Goal: Information Seeking & Learning: Learn about a topic

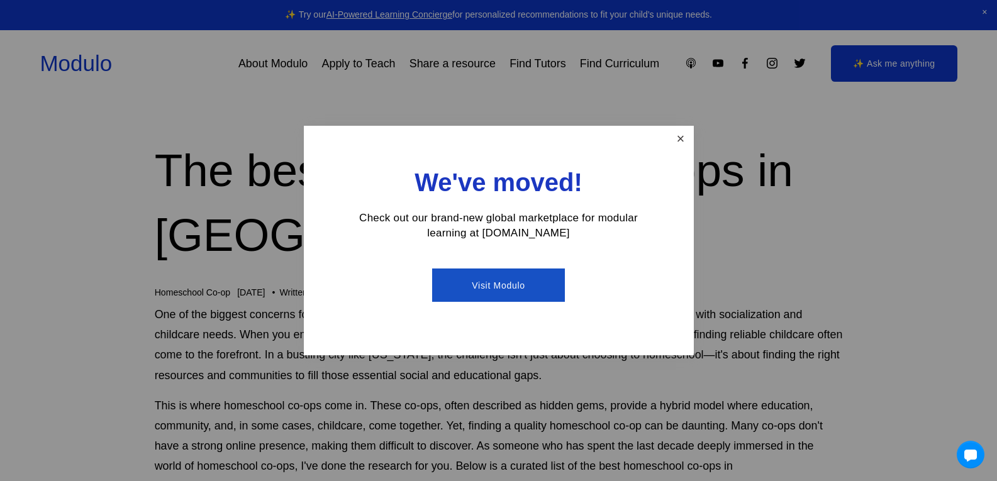
click at [685, 143] on link "Close" at bounding box center [681, 139] width 22 height 22
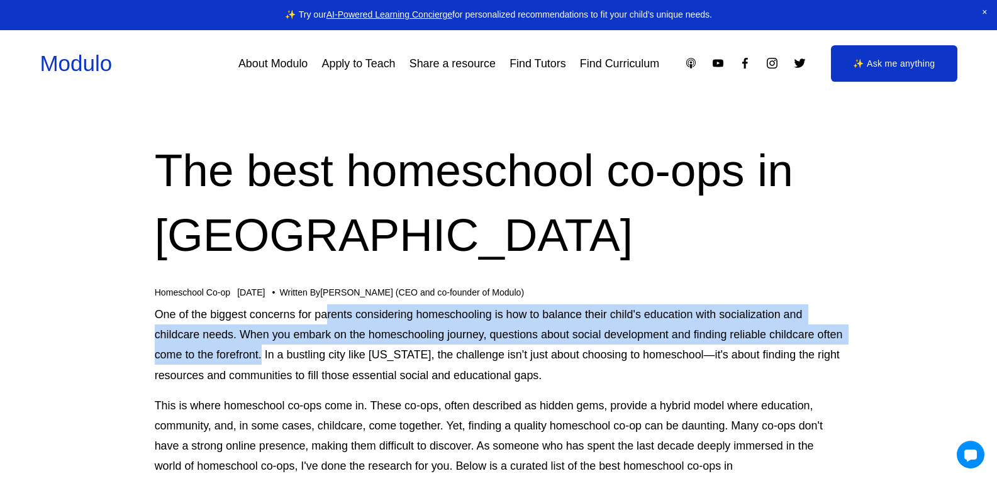
drag, startPoint x: 330, startPoint y: 319, endPoint x: 291, endPoint y: 352, distance: 50.8
click at [291, 352] on p "One of the biggest concerns for parents considering homeschooling is how to bal…" at bounding box center [499, 345] width 688 height 81
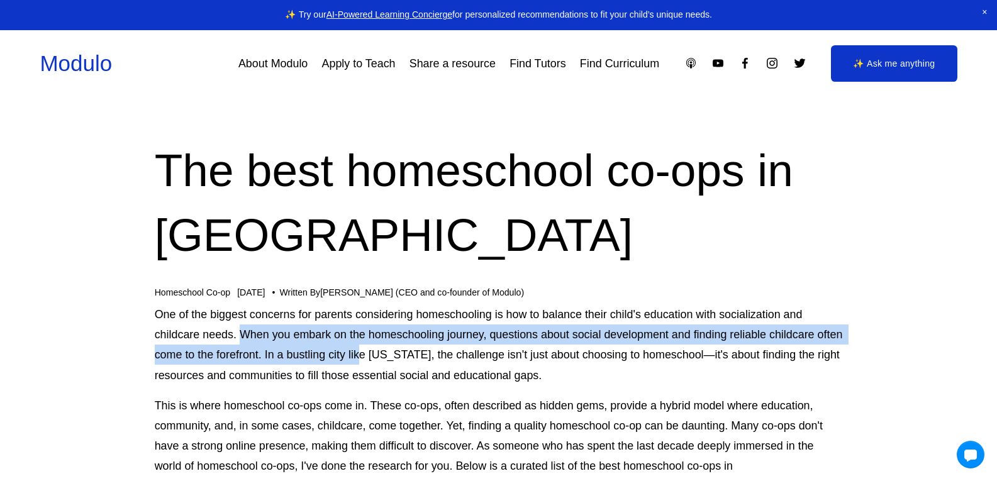
drag, startPoint x: 244, startPoint y: 336, endPoint x: 389, endPoint y: 364, distance: 148.1
click at [389, 364] on p "One of the biggest concerns for parents considering homeschooling is how to bal…" at bounding box center [499, 345] width 688 height 81
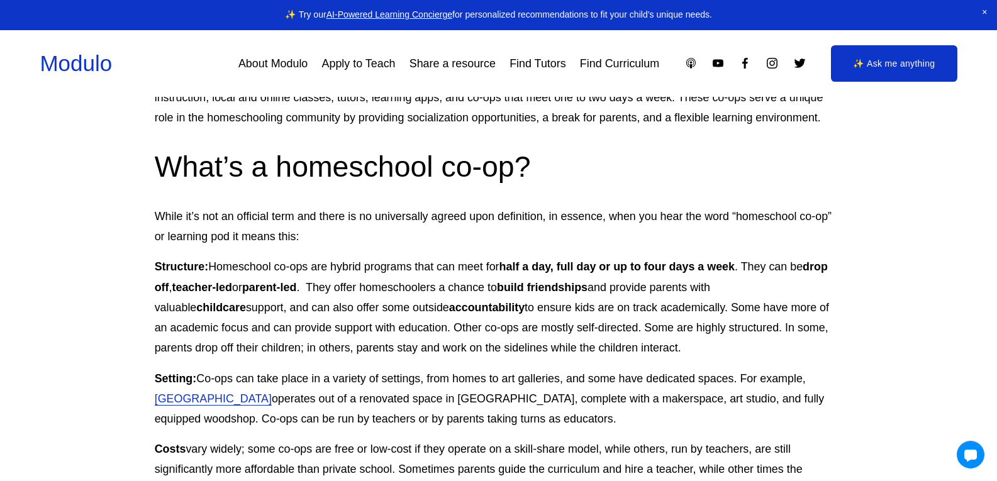
scroll to position [692, 0]
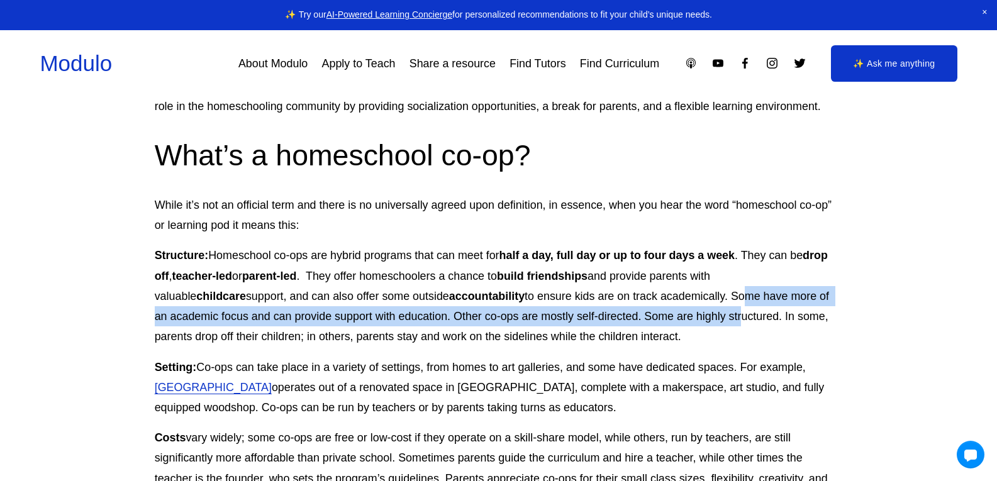
drag, startPoint x: 656, startPoint y: 278, endPoint x: 671, endPoint y: 294, distance: 22.3
click at [671, 294] on p "Structure: Homeschool co-ops are hybrid programs that can meet for half a day, …" at bounding box center [499, 295] width 688 height 101
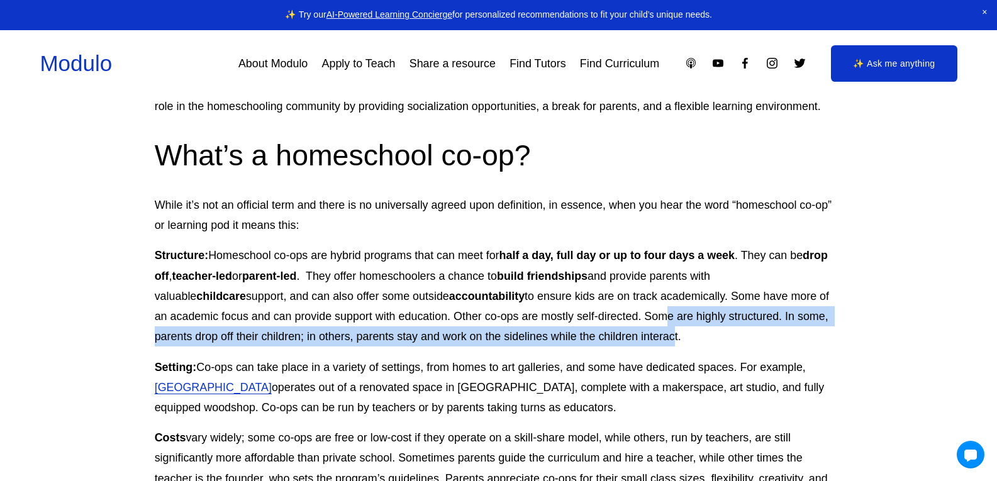
drag, startPoint x: 597, startPoint y: 296, endPoint x: 603, endPoint y: 314, distance: 19.3
click at [603, 314] on p "Structure: Homeschool co-ops are hybrid programs that can meet for half a day, …" at bounding box center [499, 295] width 688 height 101
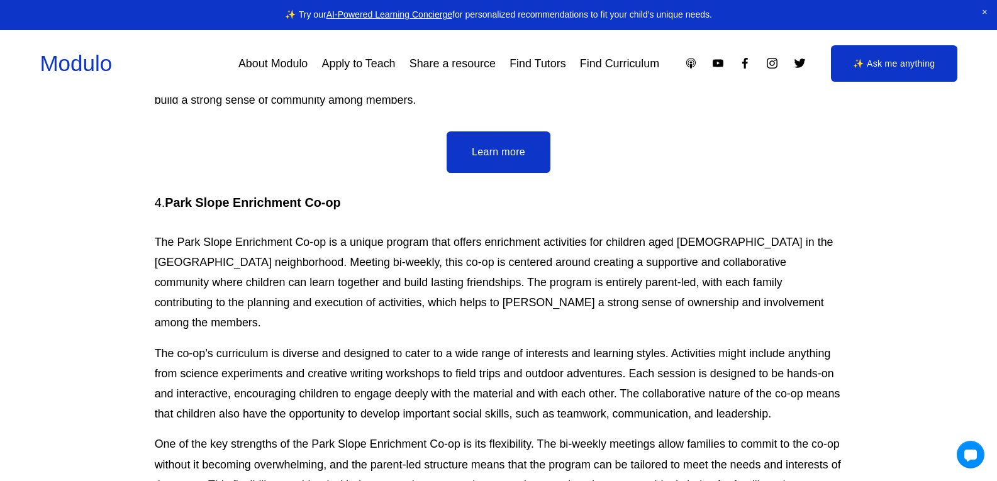
scroll to position [2580, 0]
